Goal: Navigation & Orientation: Find specific page/section

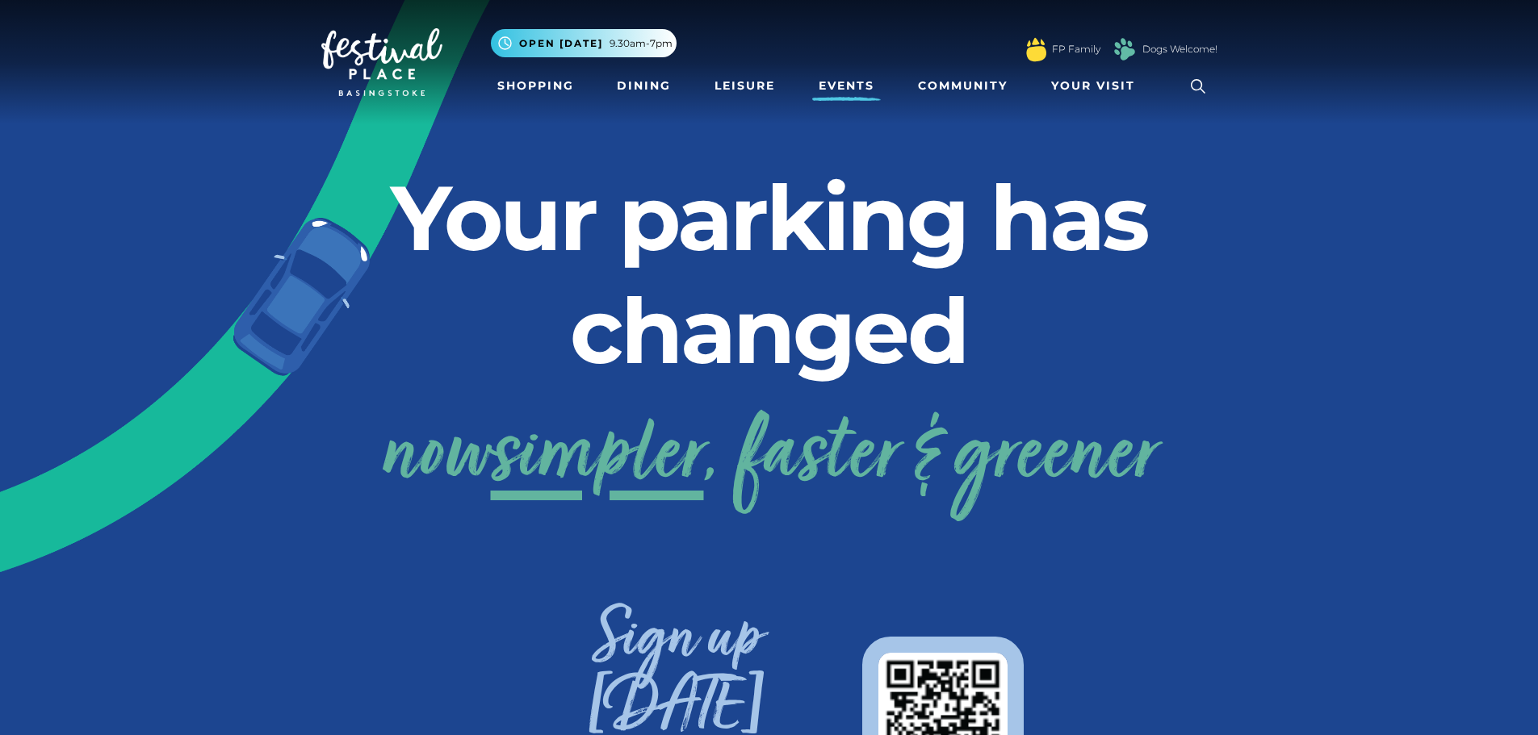
click at [848, 83] on link "Events" at bounding box center [846, 86] width 69 height 30
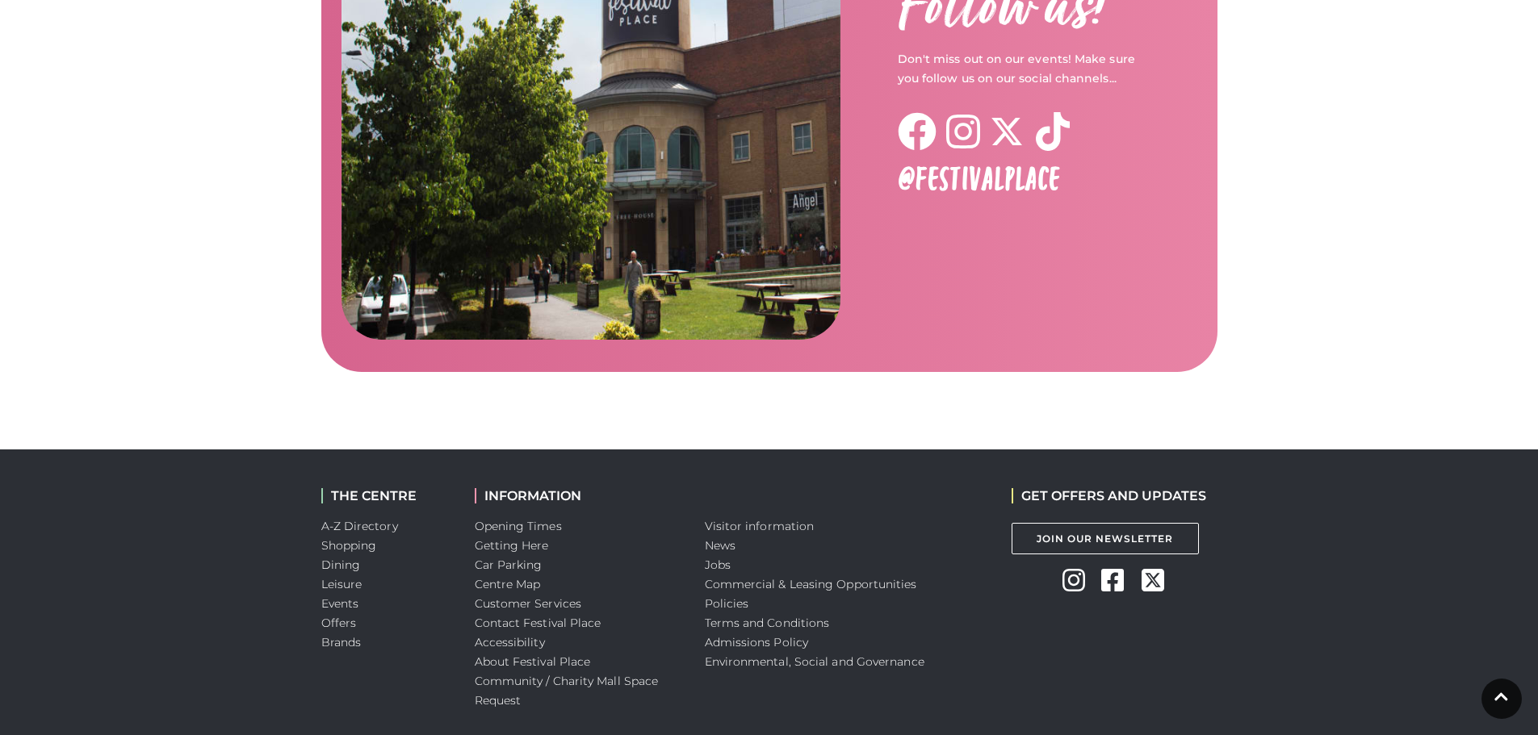
scroll to position [2589, 0]
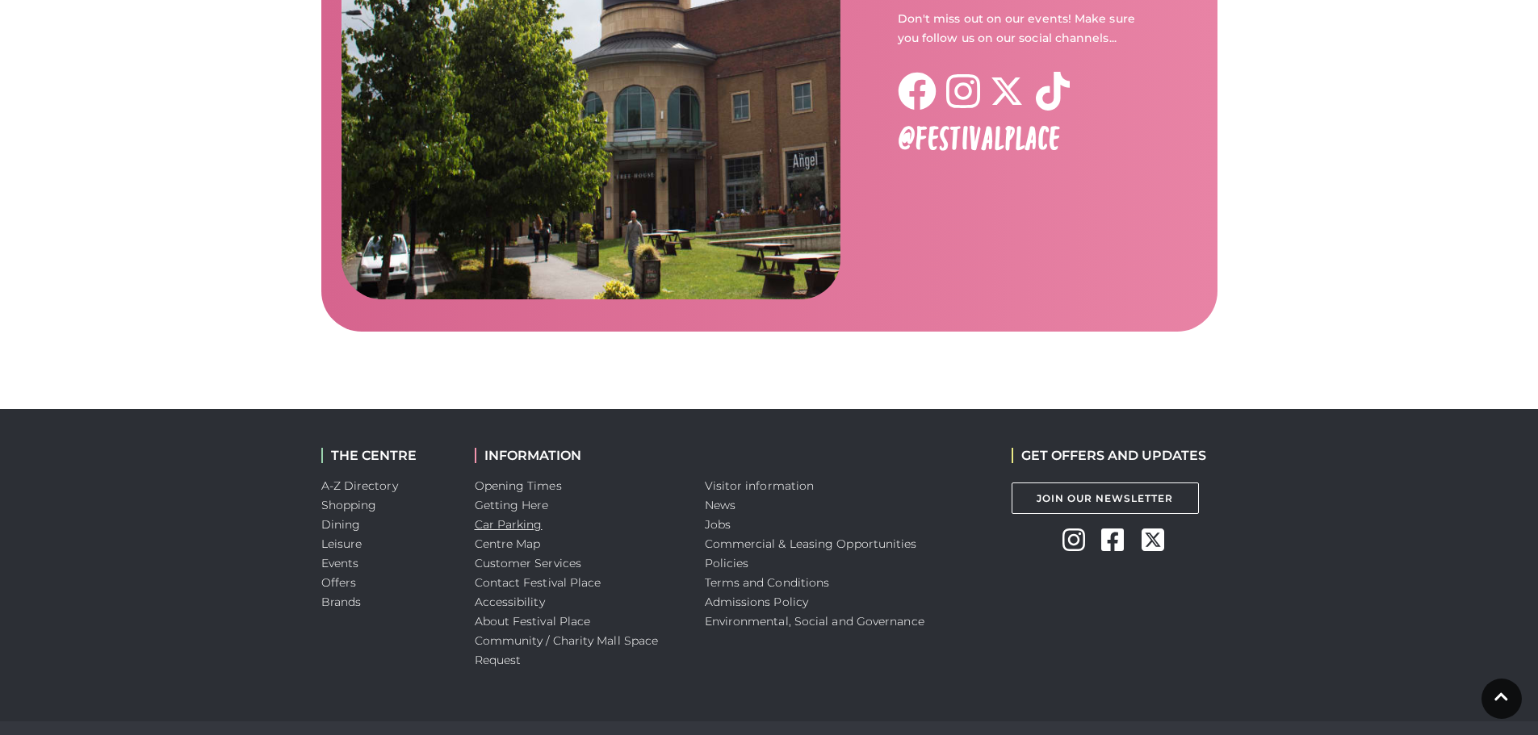
click at [511, 517] on link "Car Parking" at bounding box center [509, 524] width 68 height 15
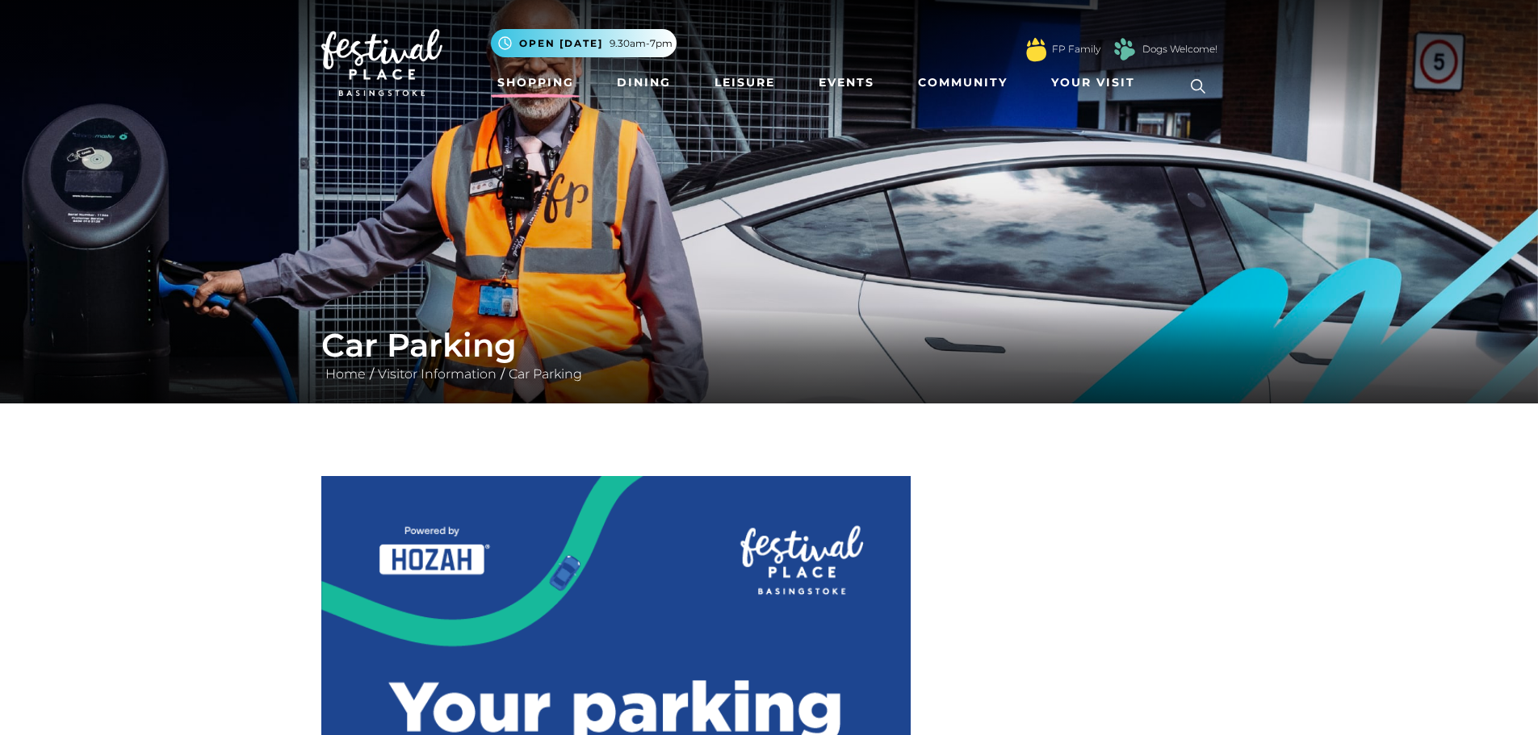
click at [528, 71] on link "Shopping" at bounding box center [536, 83] width 90 height 30
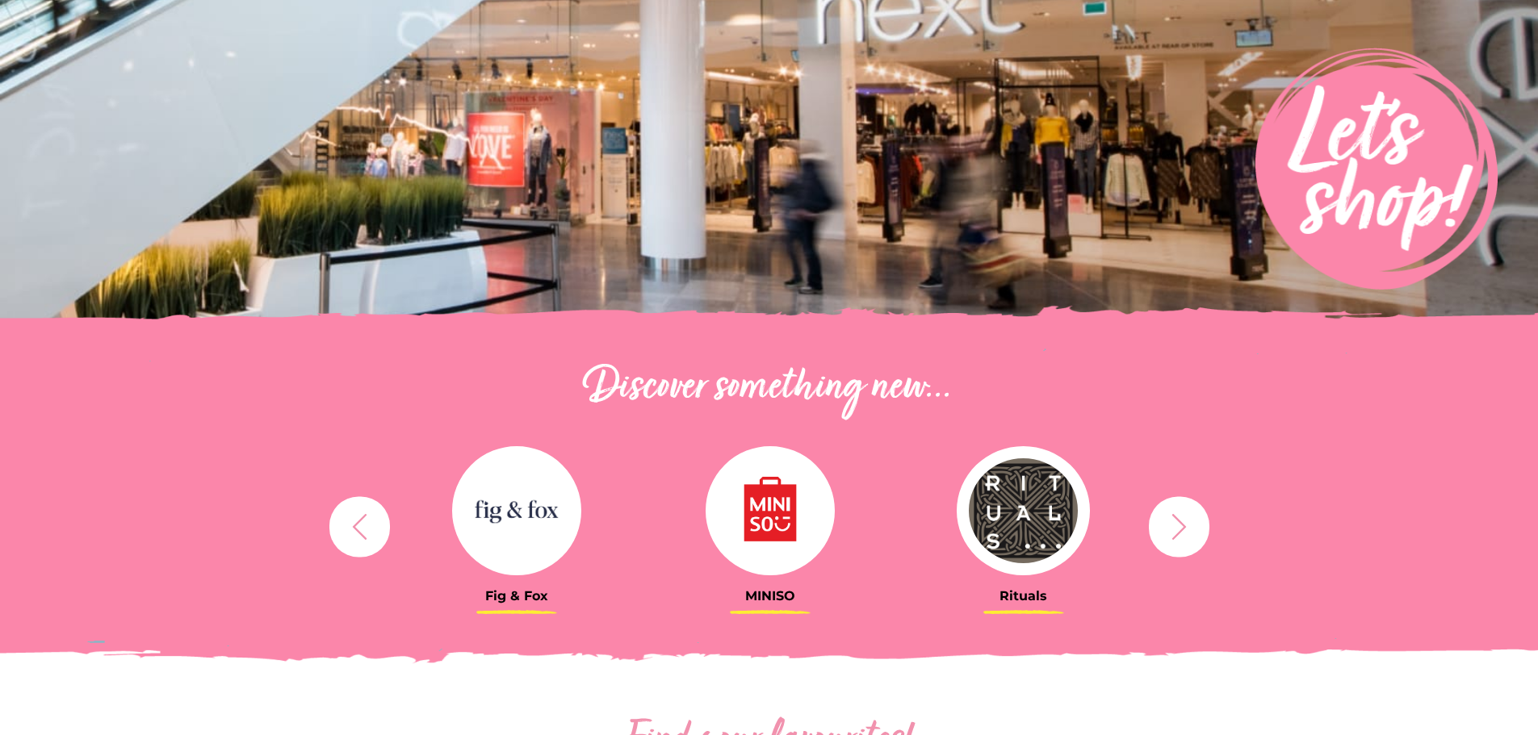
scroll to position [323, 0]
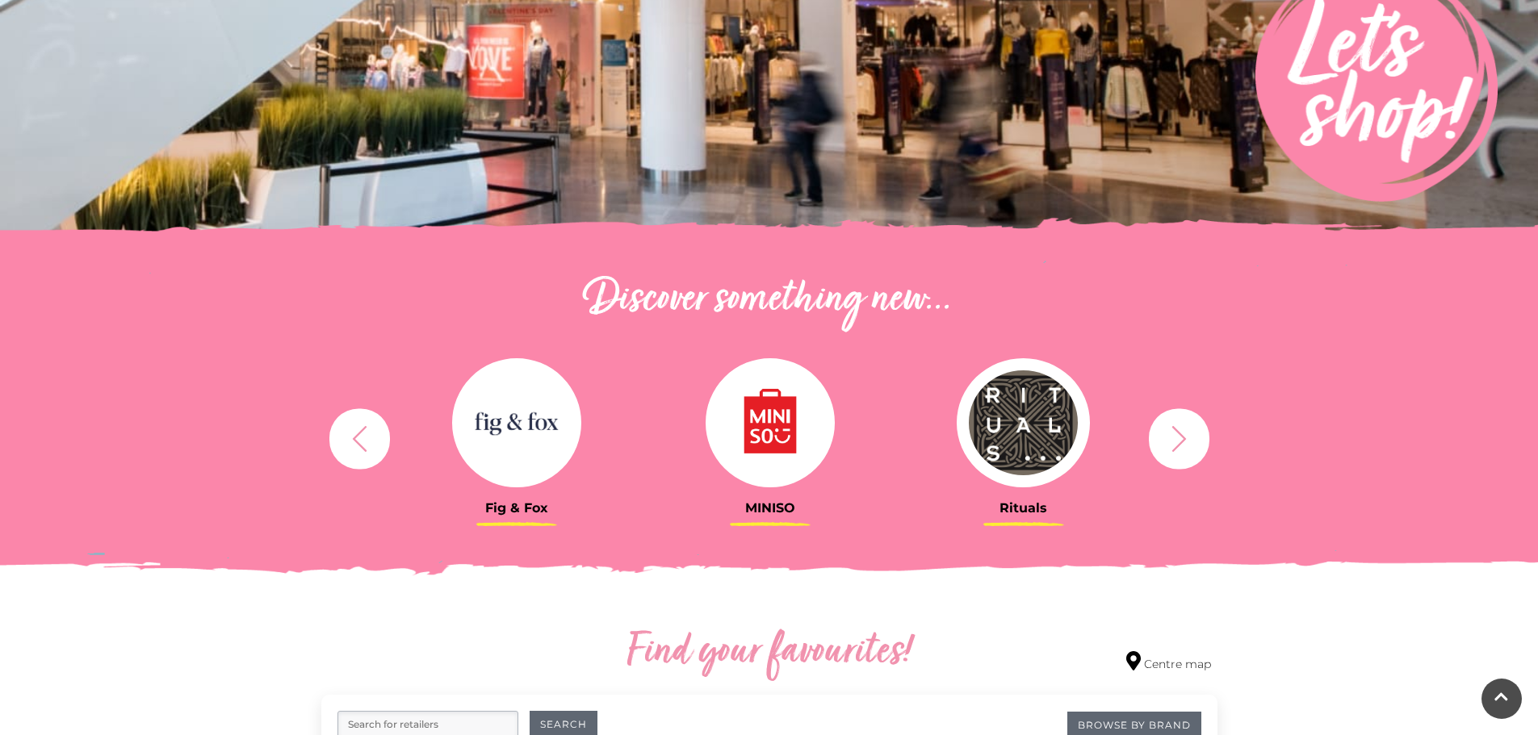
click at [1190, 443] on icon "button" at bounding box center [1179, 439] width 30 height 30
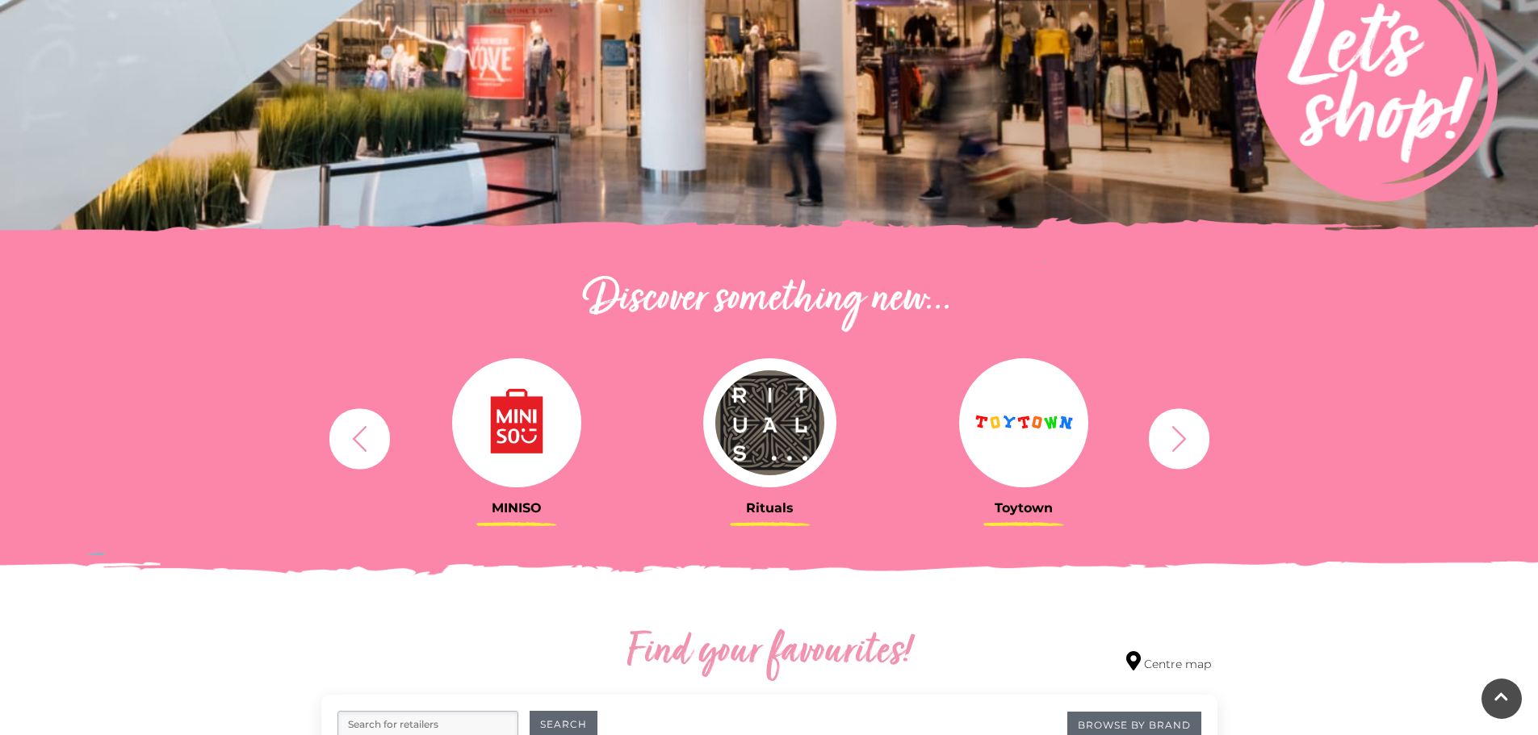
click at [1188, 443] on icon "button" at bounding box center [1179, 439] width 30 height 30
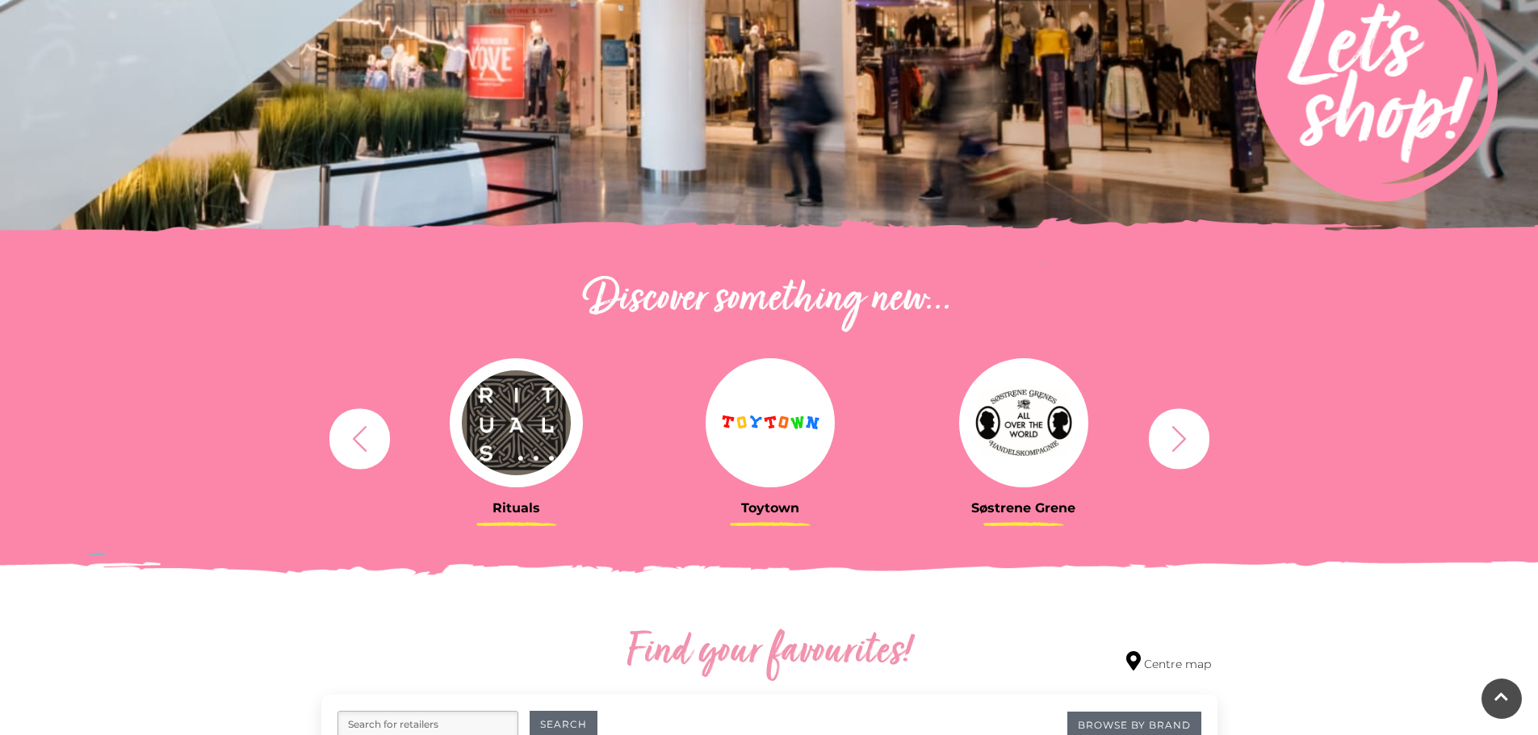
click at [1188, 443] on icon "button" at bounding box center [1179, 439] width 30 height 30
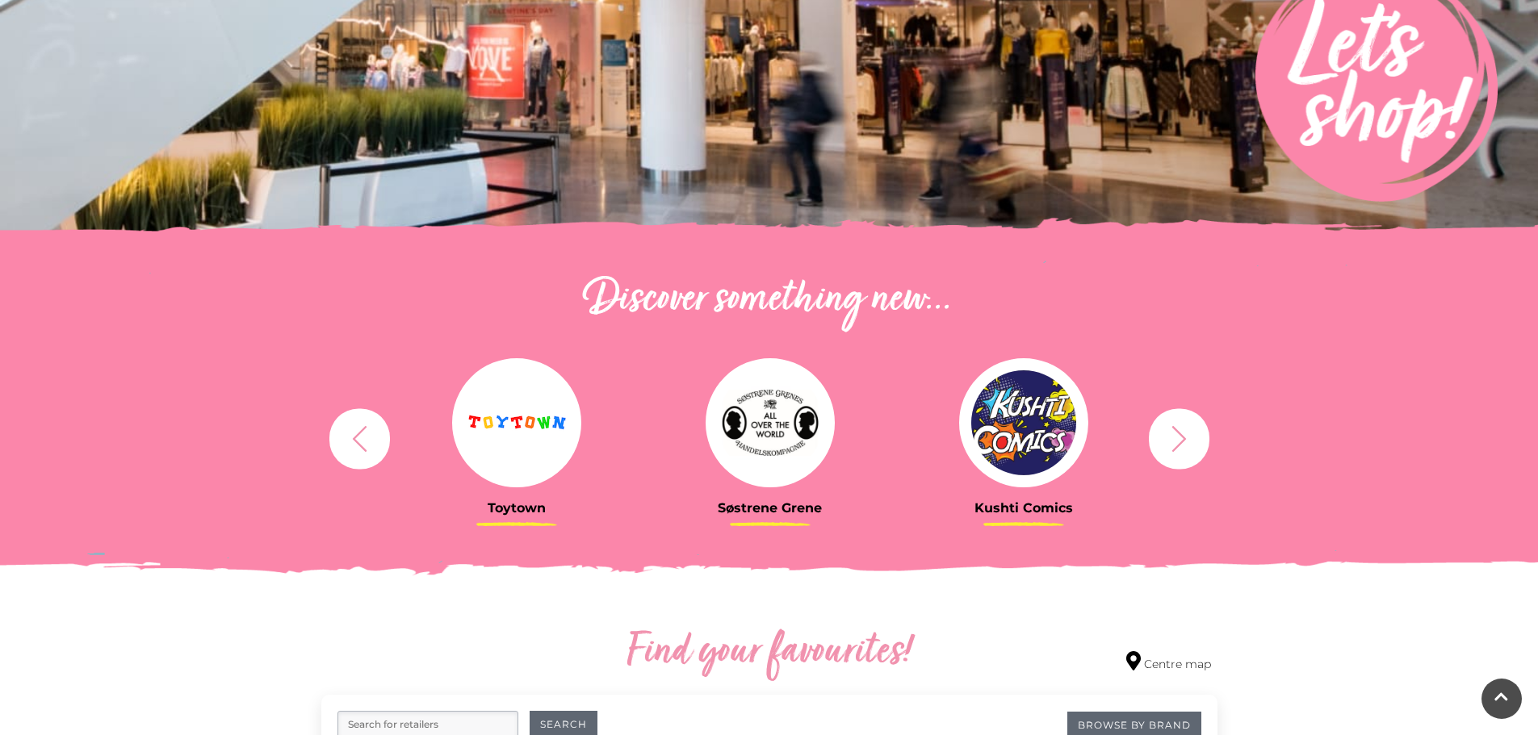
click at [1187, 442] on icon "button" at bounding box center [1179, 439] width 30 height 30
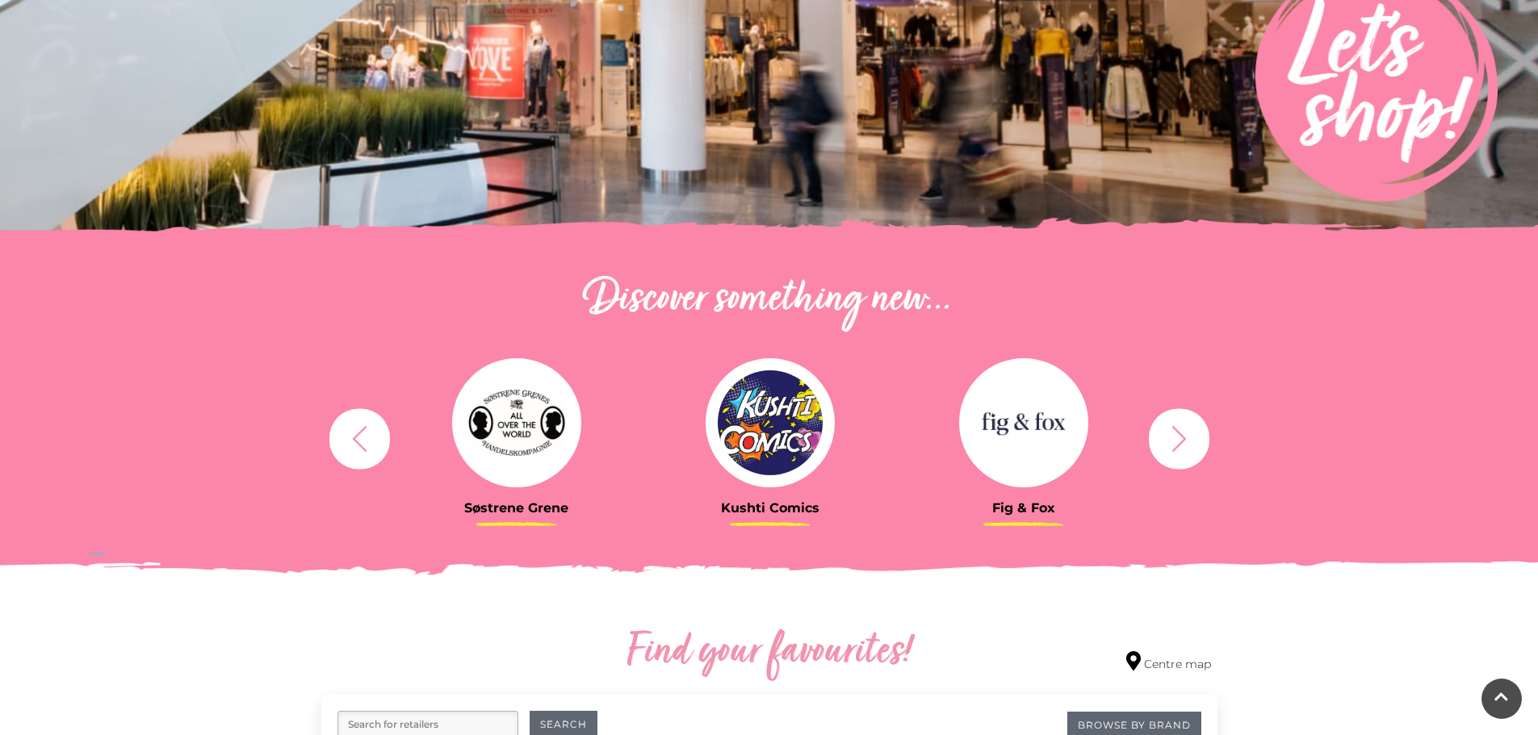
click at [1187, 442] on icon "button" at bounding box center [1179, 439] width 30 height 30
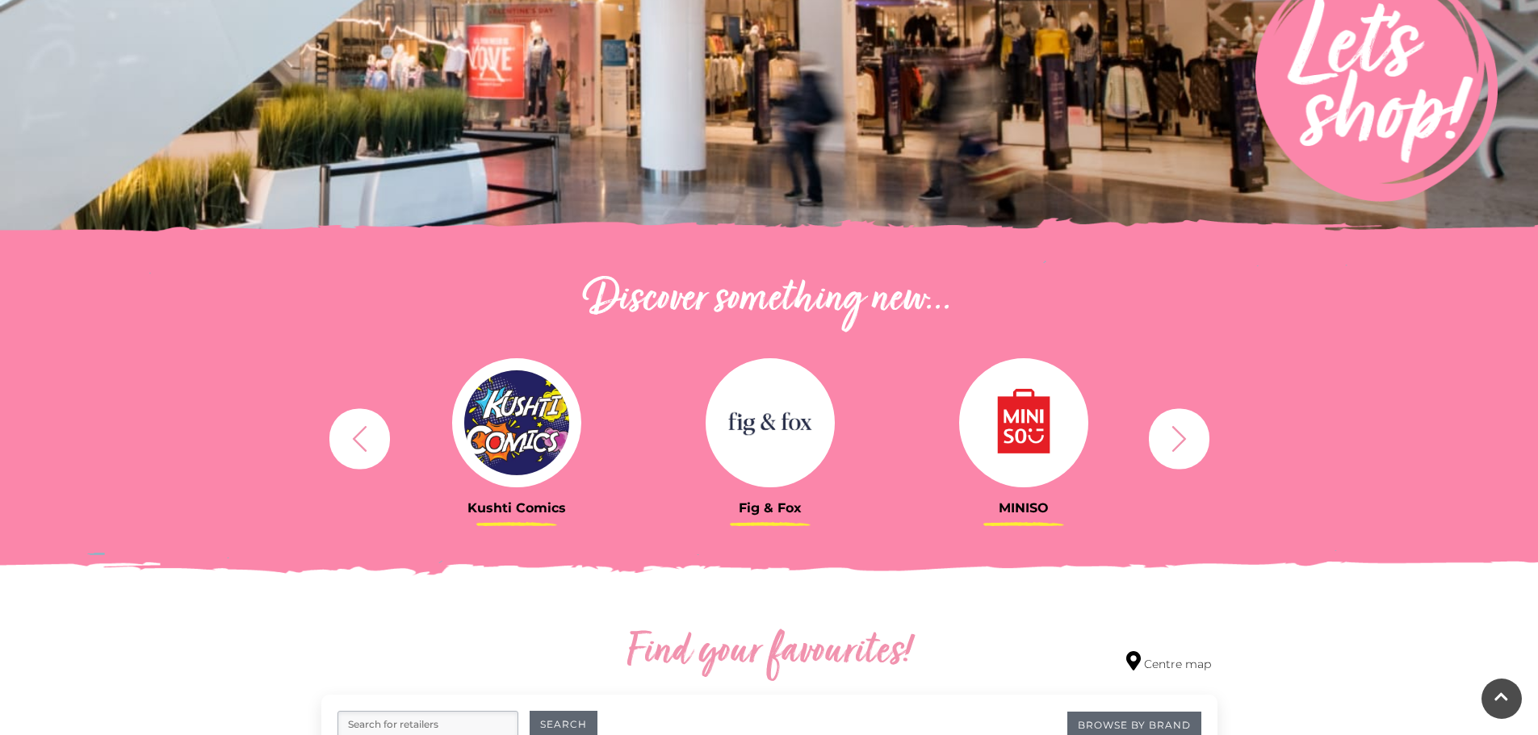
click at [1187, 442] on icon "button" at bounding box center [1179, 439] width 30 height 30
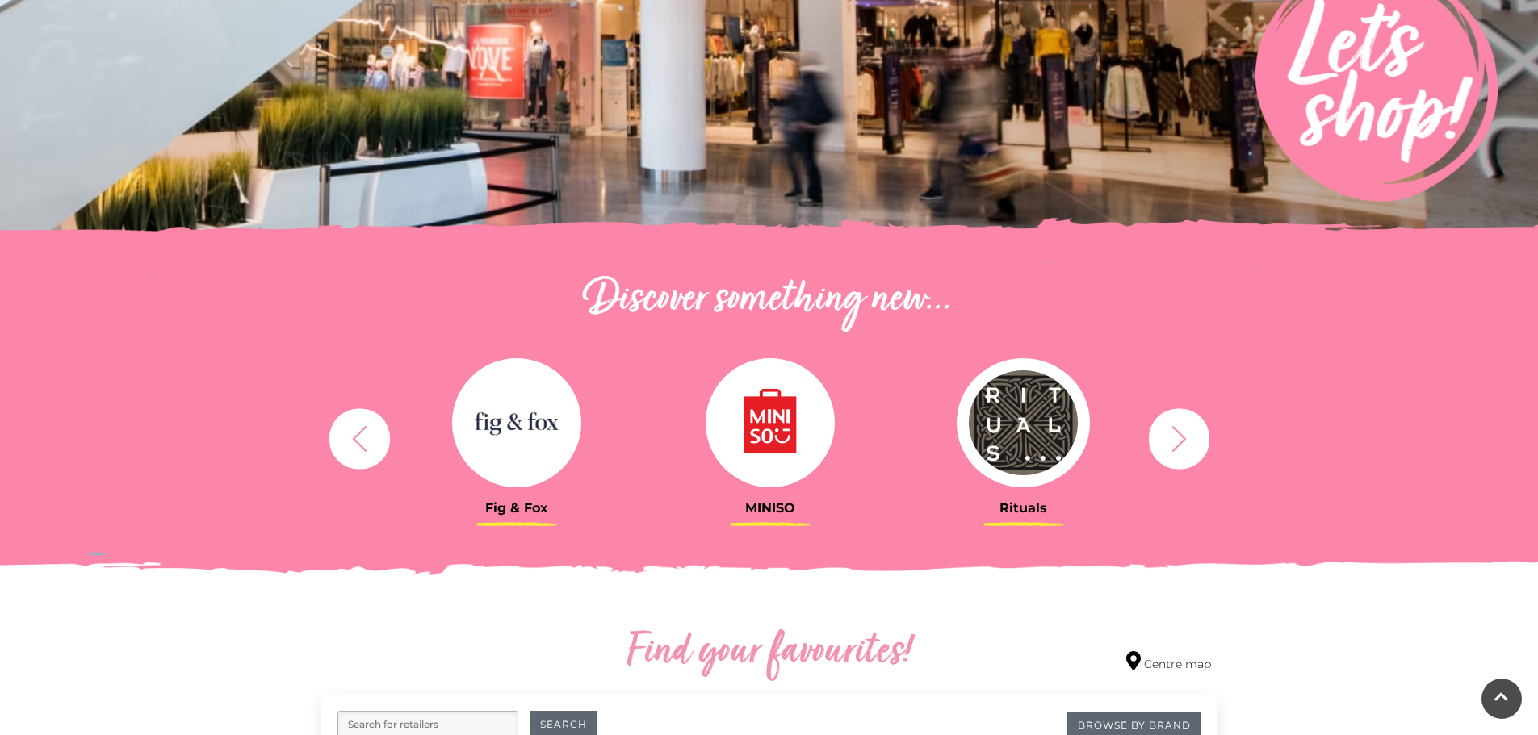
click at [1176, 442] on icon "button" at bounding box center [1179, 439] width 30 height 30
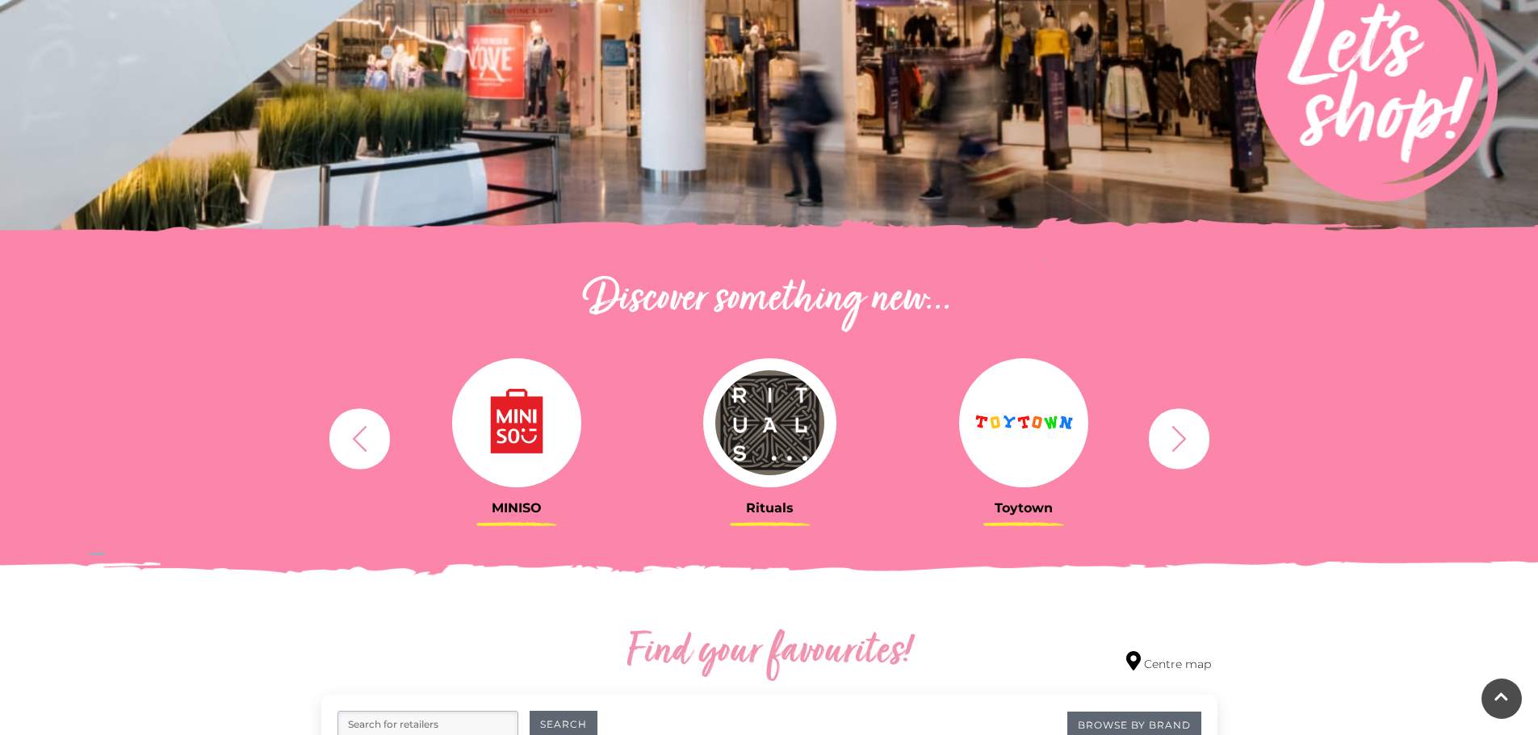
click at [1176, 441] on icon "button" at bounding box center [1179, 439] width 30 height 30
click at [1175, 440] on icon "button" at bounding box center [1179, 439] width 30 height 30
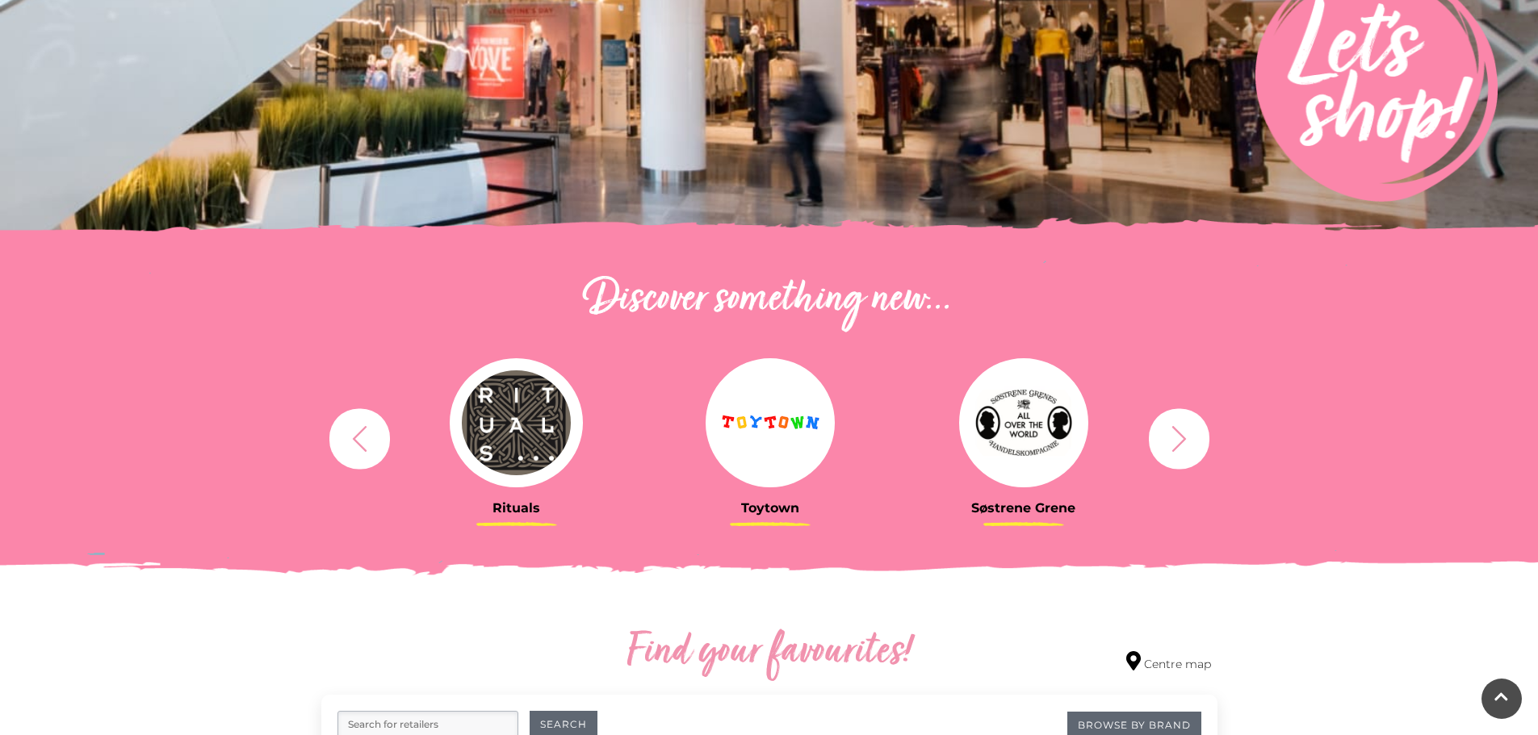
click at [1170, 435] on icon "button" at bounding box center [1179, 439] width 30 height 30
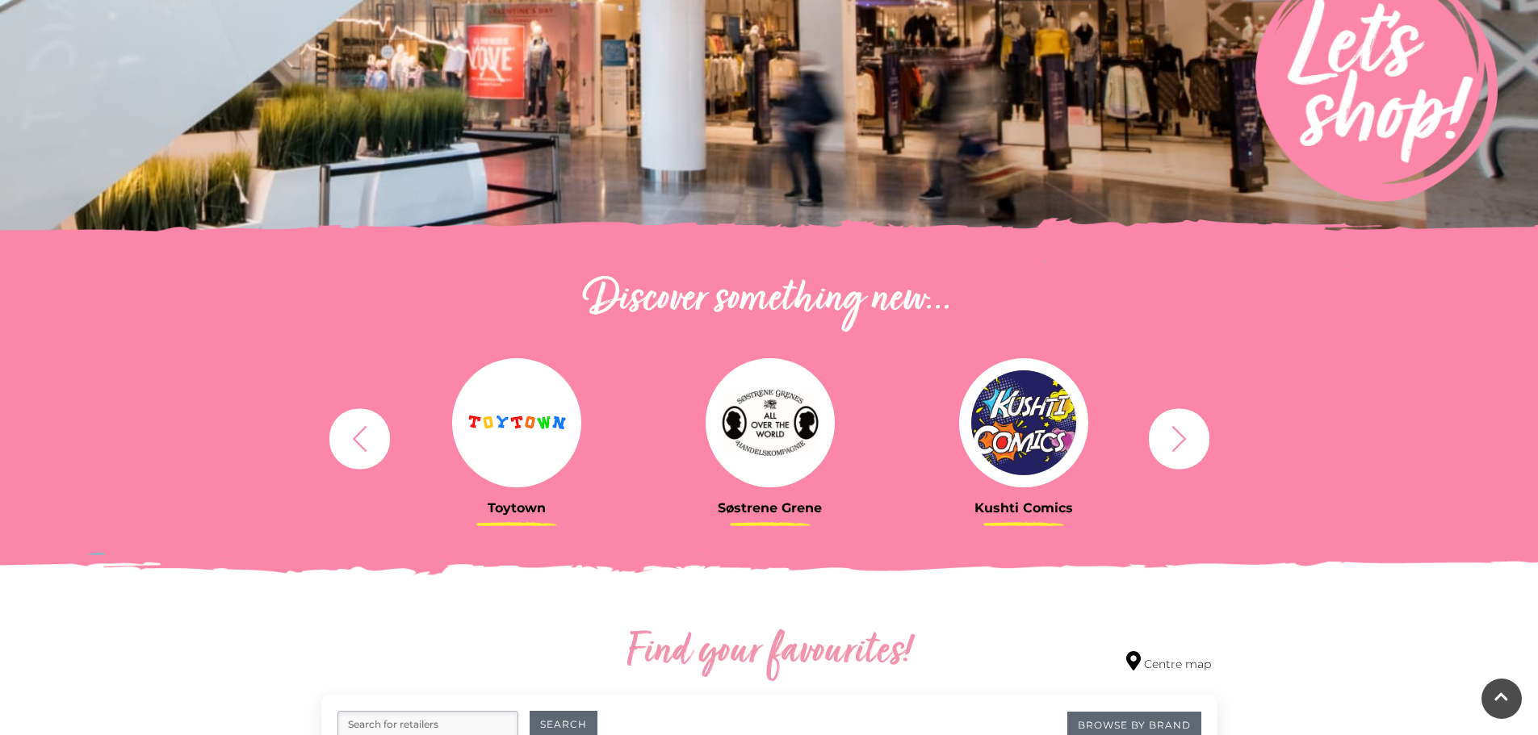
click at [1170, 435] on icon "button" at bounding box center [1179, 439] width 30 height 30
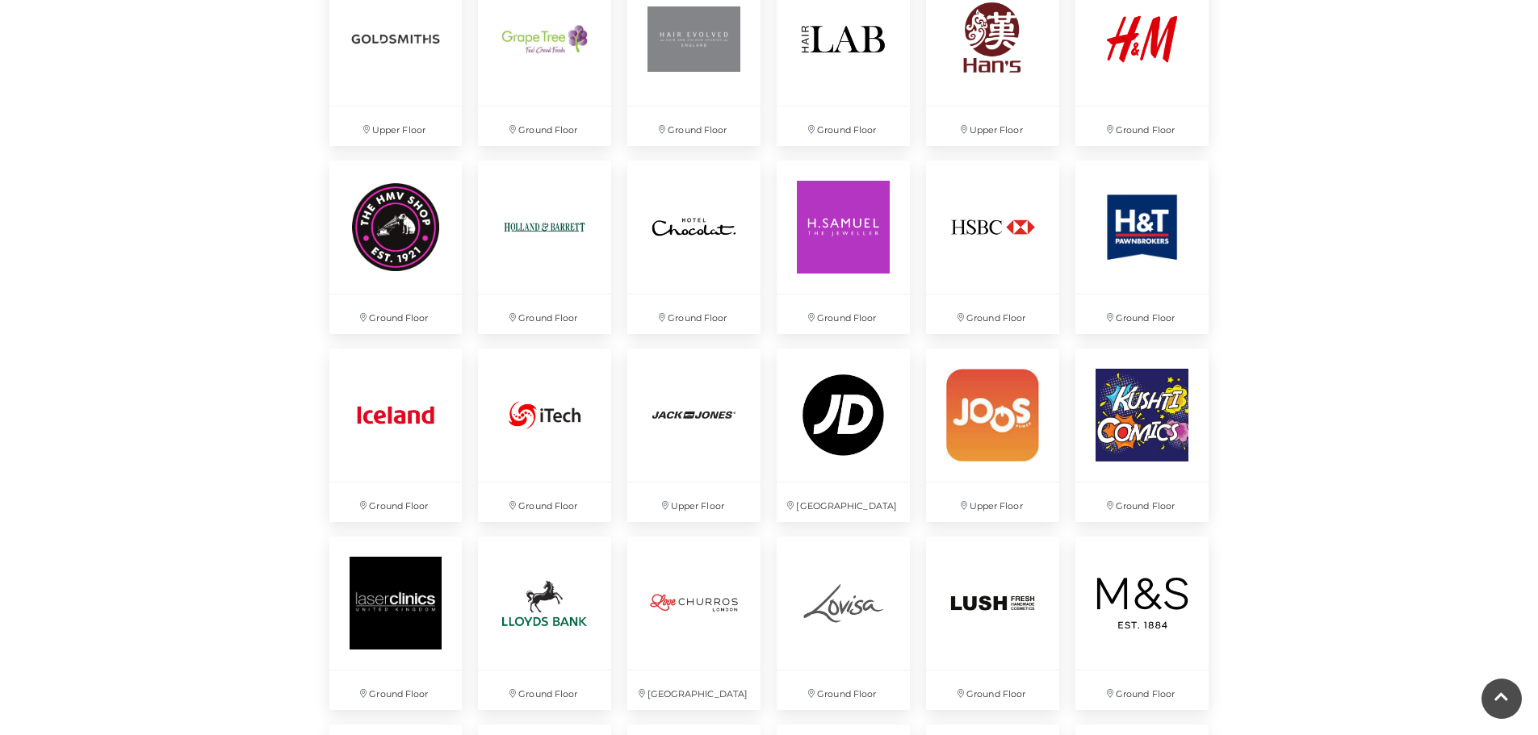
scroll to position [1856, 0]
